Goal: Task Accomplishment & Management: Manage account settings

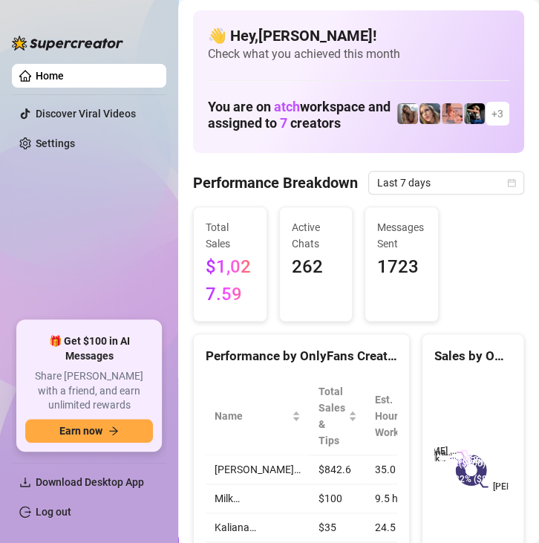
click at [193, 289] on div "Total Sales $1,027.59" at bounding box center [230, 263] width 74 height 115
click at [71, 515] on link "Log out" at bounding box center [54, 512] width 36 height 12
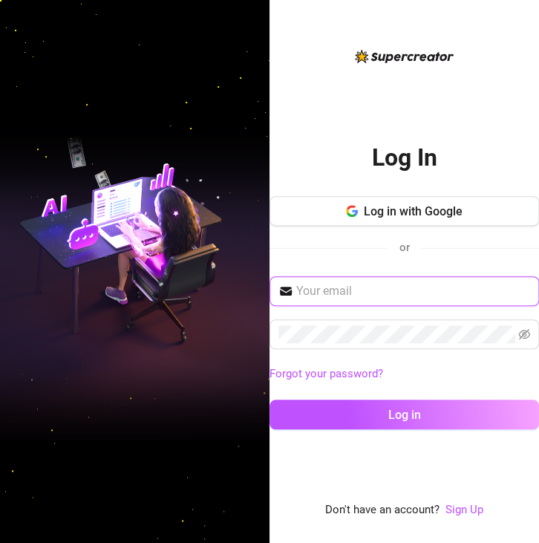
click at [321, 299] on input "text" at bounding box center [413, 291] width 234 height 18
type input "[EMAIL_ADDRESS][DOMAIN_NAME]"
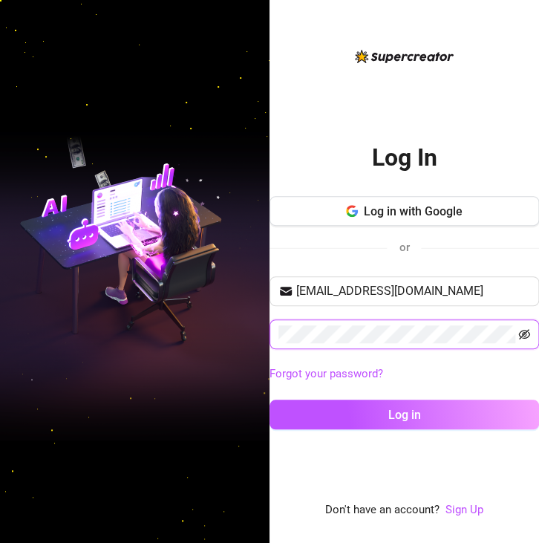
click at [521, 336] on icon "eye-invisible" at bounding box center [524, 334] width 12 height 10
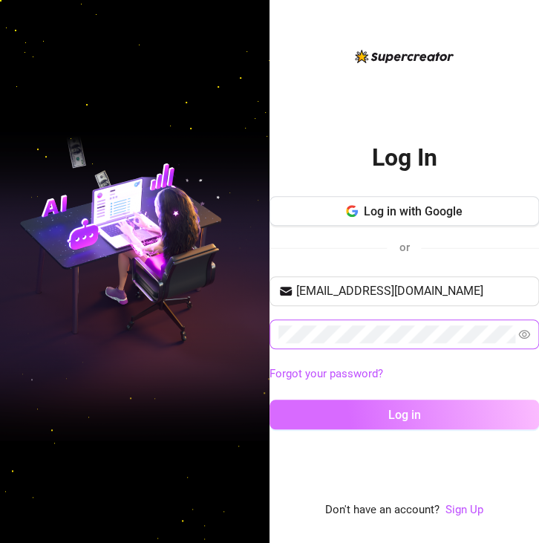
click at [428, 408] on button "Log in" at bounding box center [405, 415] width 270 height 30
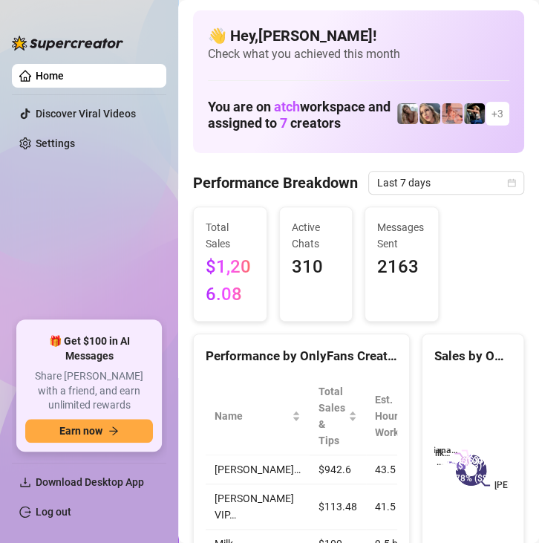
click at [50, 257] on ul "Home Discover Viral Videos Settings" at bounding box center [89, 186] width 154 height 257
